Goal: Transaction & Acquisition: Purchase product/service

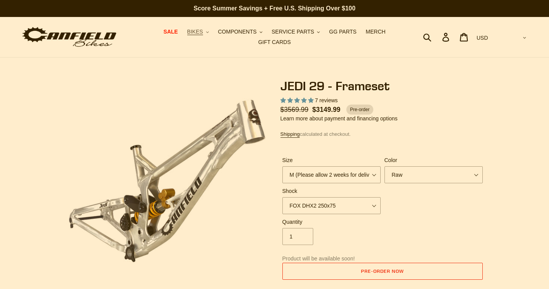
select select "highest-rating"
click at [206, 33] on icon "button" at bounding box center [207, 32] width 3 height 2
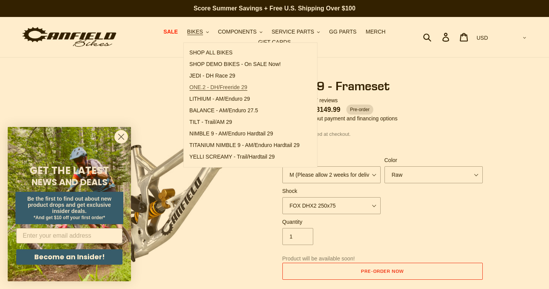
click at [210, 88] on span "ONE.2 - DH/Freeride 29" at bounding box center [219, 87] width 58 height 7
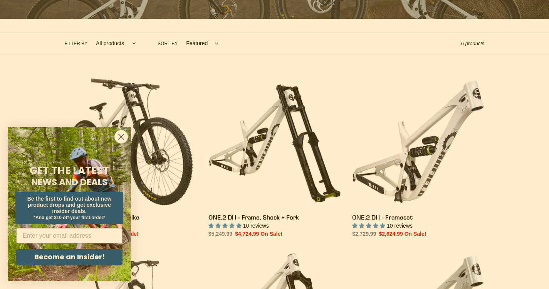
click at [123, 137] on circle "Close dialog" at bounding box center [121, 136] width 13 height 13
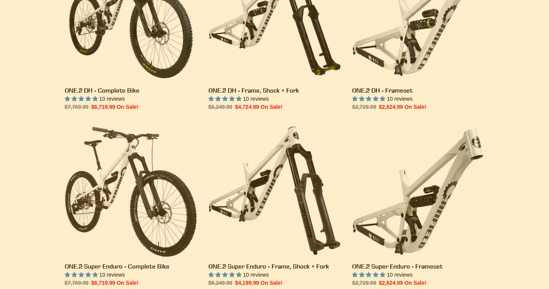
scroll to position [347, 0]
